Goal: Task Accomplishment & Management: Use online tool/utility

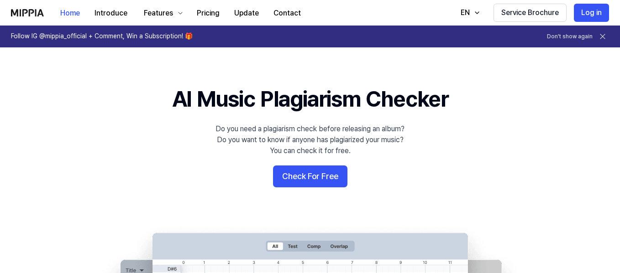
click at [195, 184] on 배너 "AI Music Plagiarism Checker Do you need a plagiarism check before releasing an …" at bounding box center [310, 250] width 620 height 332
click at [298, 178] on button "Check For Free" at bounding box center [310, 177] width 74 height 22
click at [313, 173] on button "Check For Free" at bounding box center [310, 177] width 74 height 22
click at [315, 179] on button "Check For Free" at bounding box center [310, 177] width 74 height 22
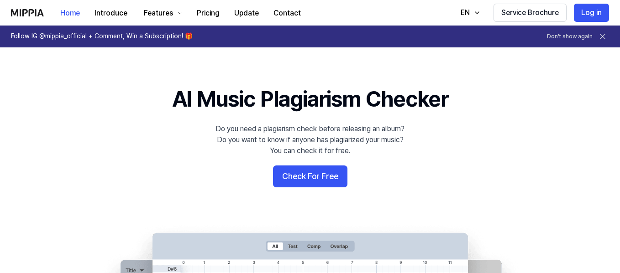
click at [93, 192] on 배너 "AI Music Plagiarism Checker Do you need a plagiarism check before releasing an …" at bounding box center [310, 250] width 620 height 332
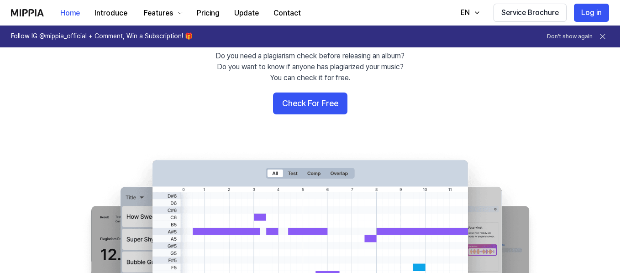
scroll to position [91, 0]
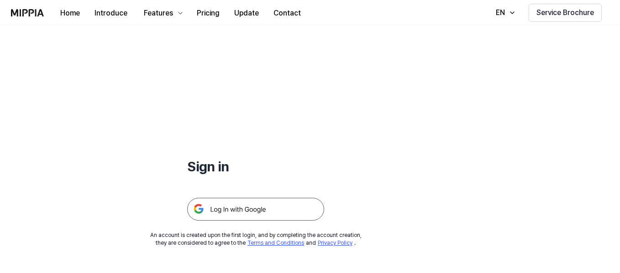
click at [229, 213] on img at bounding box center [255, 209] width 137 height 23
